Goal: Transaction & Acquisition: Subscribe to service/newsletter

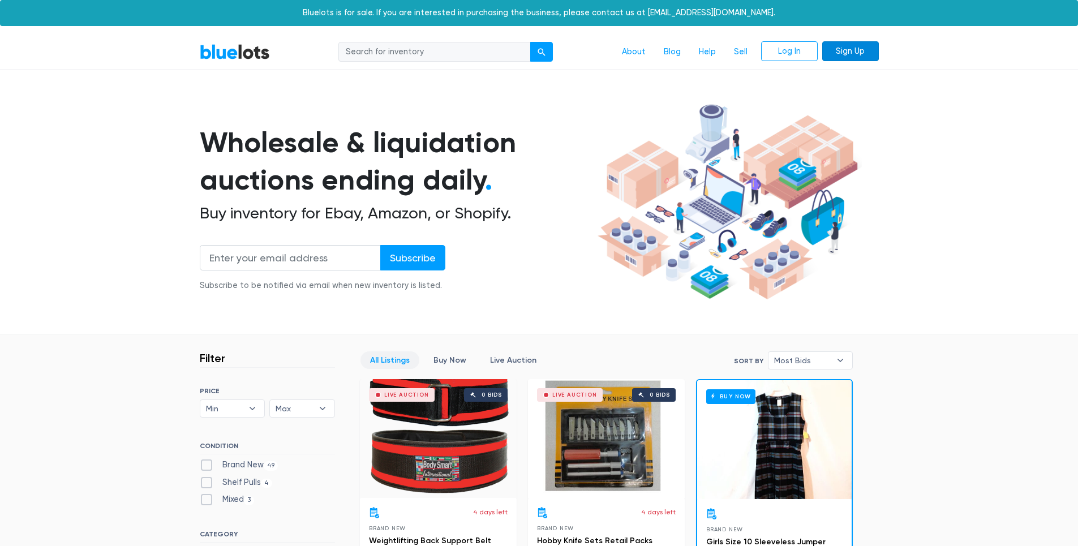
click at [855, 55] on link "Sign Up" at bounding box center [850, 51] width 57 height 20
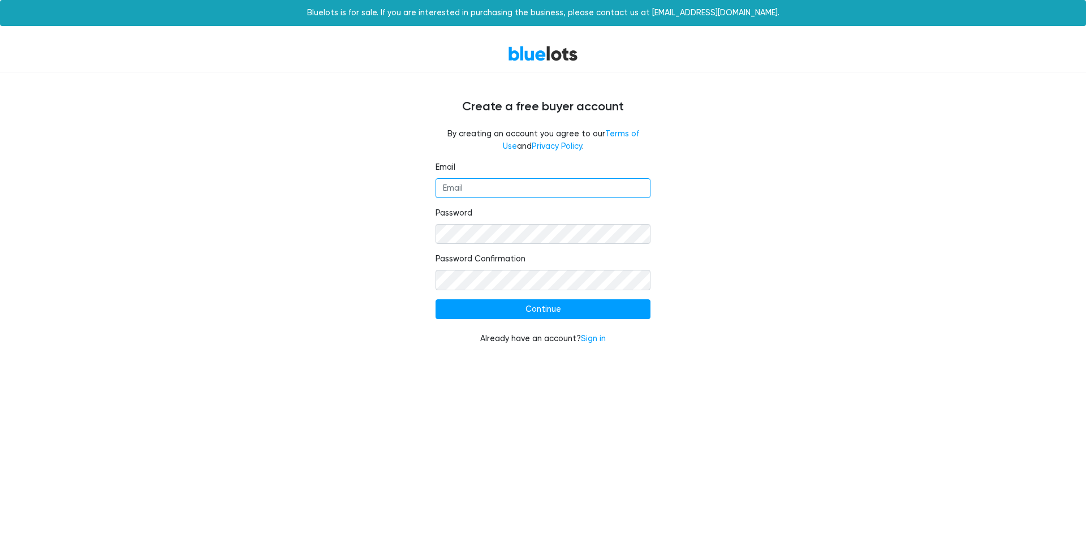
click at [497, 184] on input "Email" at bounding box center [543, 188] width 215 height 20
type input "victors19799@gmail.com"
click at [552, 310] on input "Continue" at bounding box center [543, 309] width 215 height 20
